Goal: Transaction & Acquisition: Purchase product/service

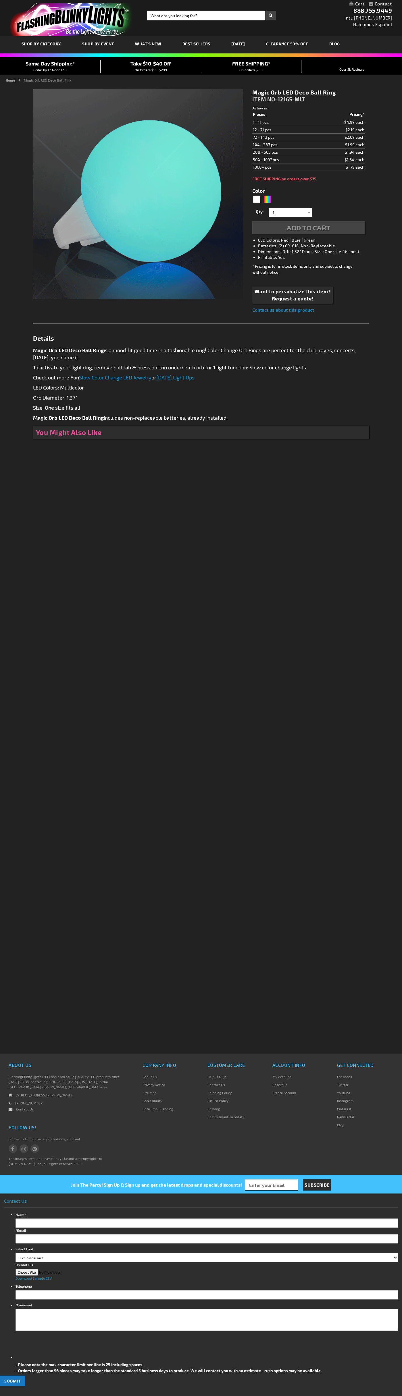
type input "5659"
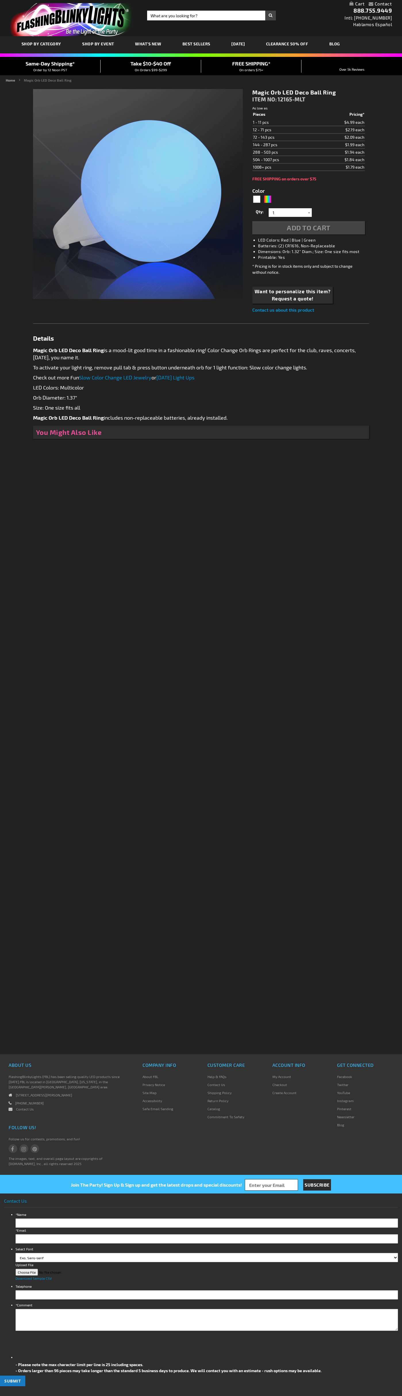
type input "5659"
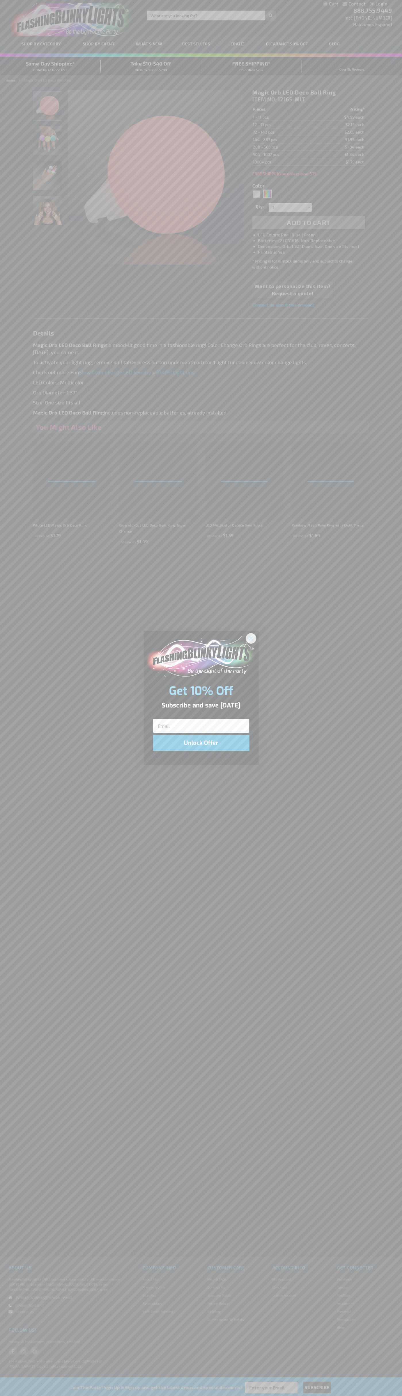
click at [251, 638] on icon "Close dialog" at bounding box center [251, 638] width 4 height 4
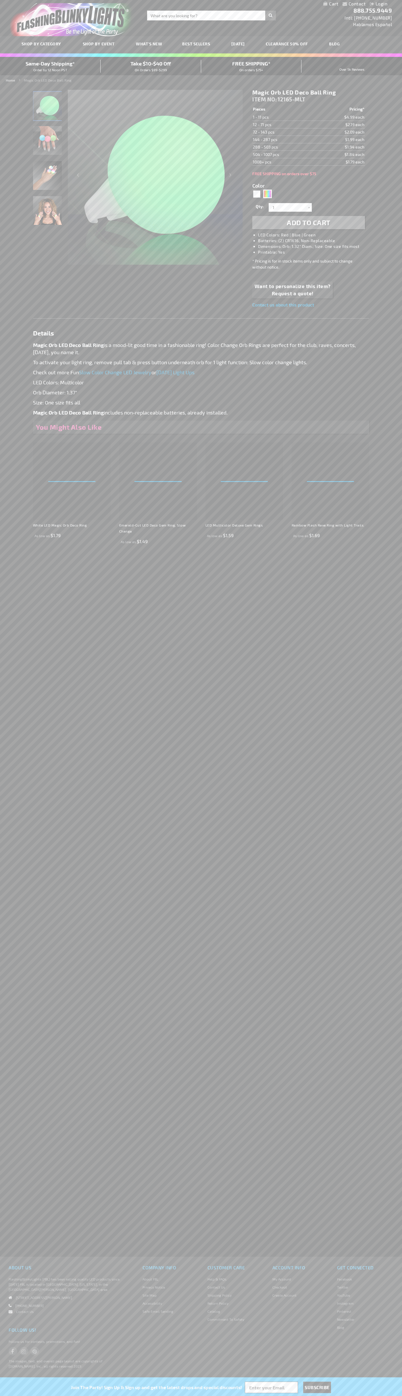
click at [314, 235] on li "LED Colors: Red | Blue | Green" at bounding box center [314, 235] width 112 height 6
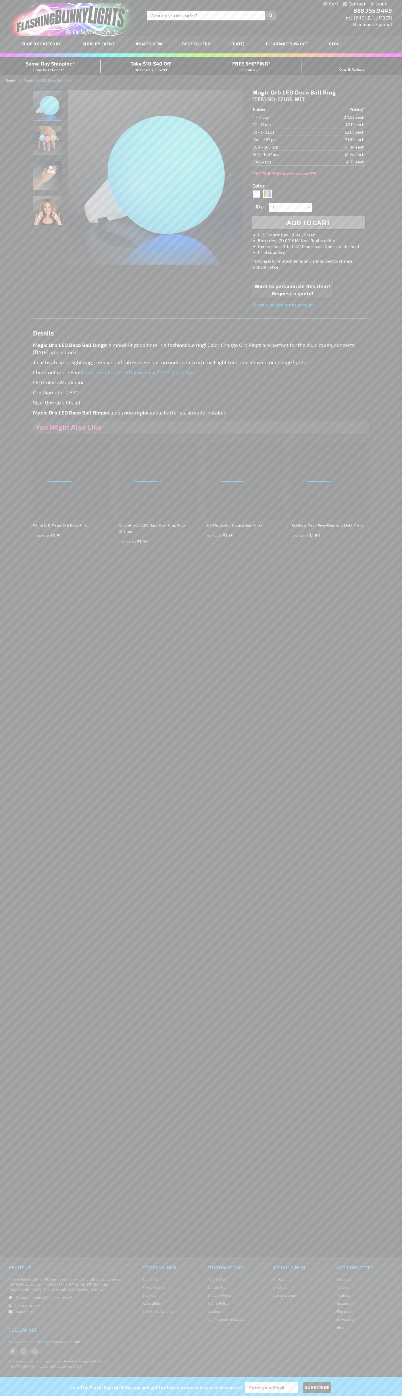
click at [308, 223] on span "Add to Cart" at bounding box center [309, 222] width 44 height 8
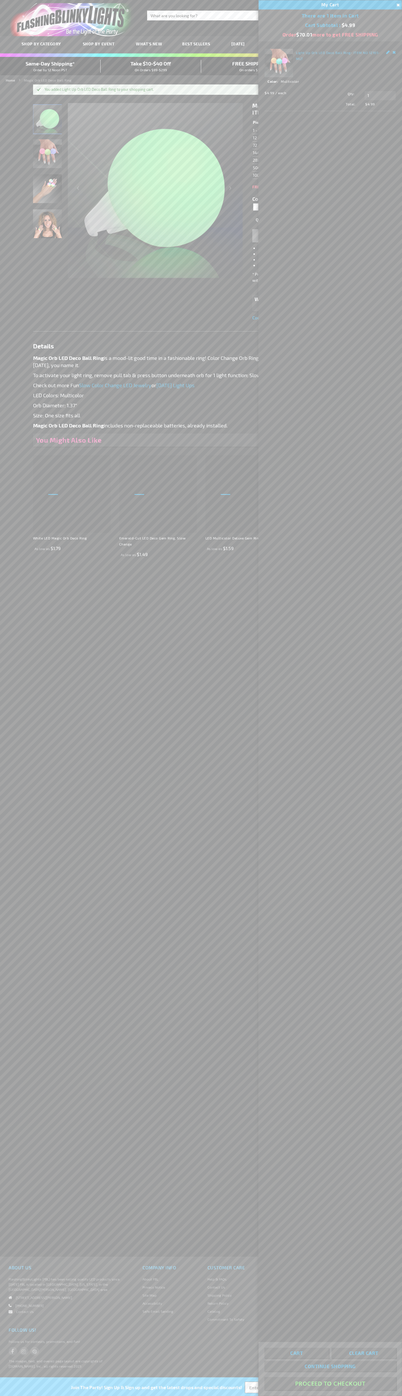
click at [330, 1383] on button "Proceed To Checkout" at bounding box center [330, 1383] width 132 height 13
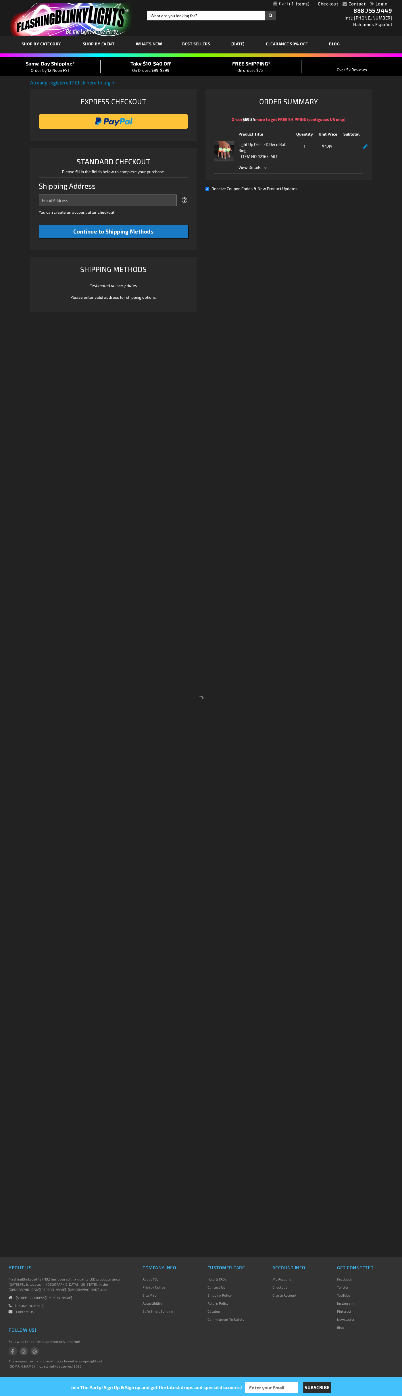
select select "US"
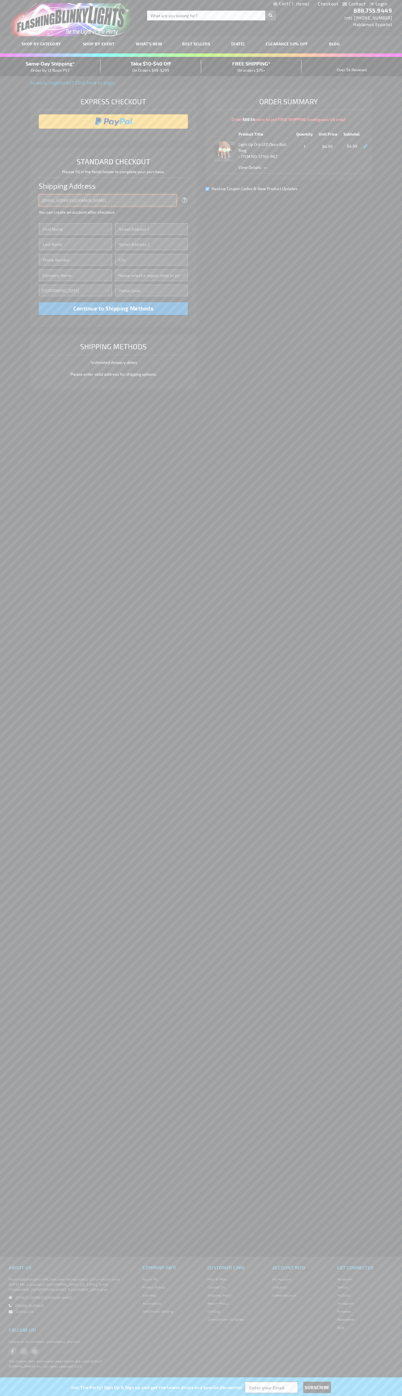
type input "[EMAIL_ADDRESS][DOMAIN_NAME]"
type input "[PERSON_NAME]"
type input "[STREET_ADDRESS]"
type input "First floor"
type input "[GEOGRAPHIC_DATA]"
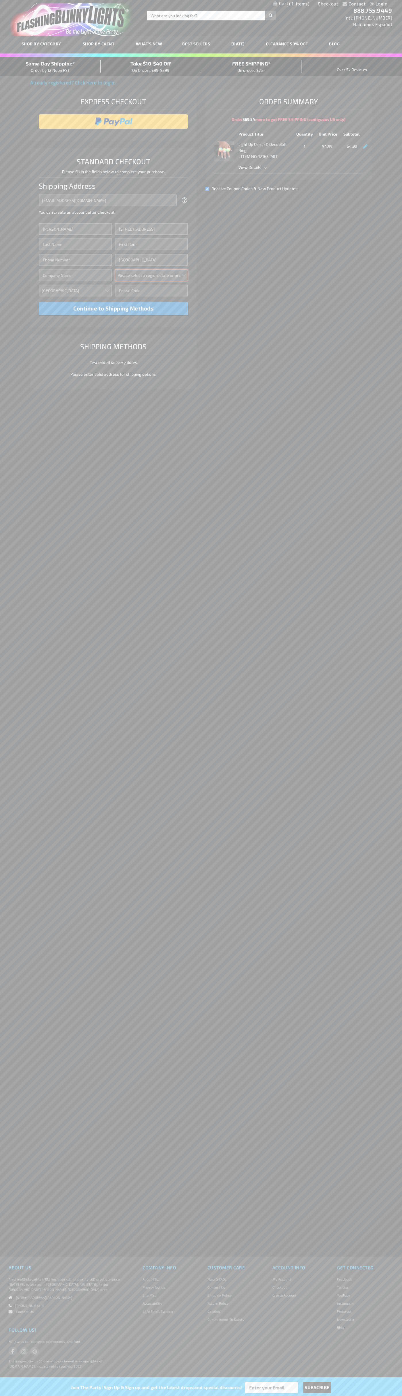
select select "62"
type input "98103"
type input "[PERSON_NAME]"
type input "6502530000"
type input "[PERSON_NAME]"
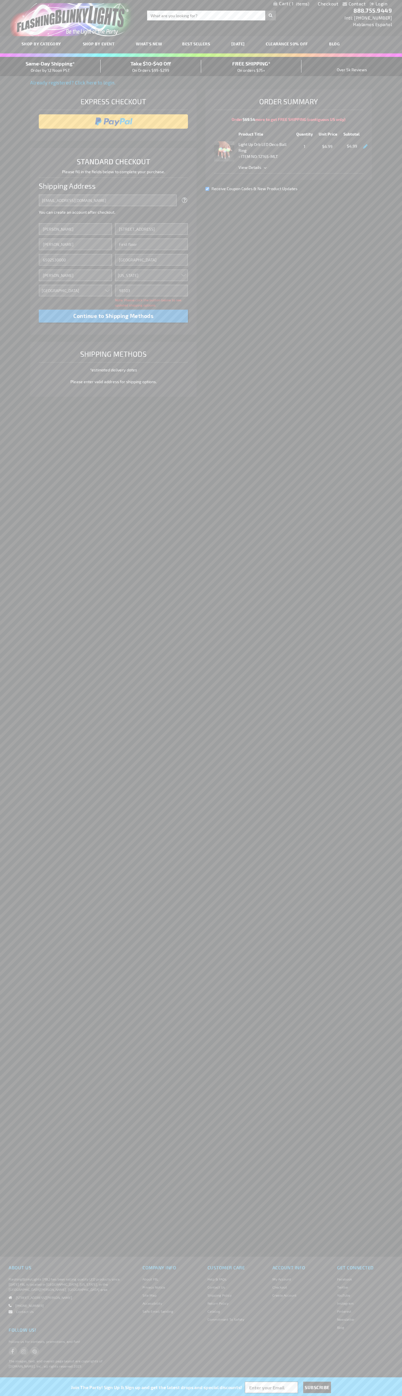
click at [50, 67] on div "Same-Day Shipping* Order by 12 Noon PST" at bounding box center [50, 66] width 101 height 13
click at [113, 121] on input "image" at bounding box center [114, 121] width 144 height 11
